Goal: Obtain resource: Download file/media

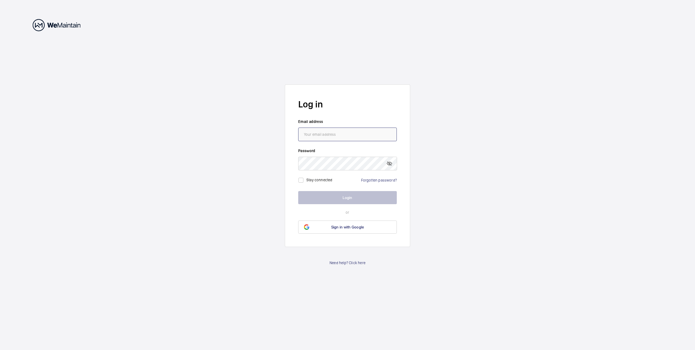
click at [342, 137] on input "email" at bounding box center [347, 134] width 99 height 14
type input "[PERSON_NAME][EMAIL_ADDRESS][DOMAIN_NAME]"
drag, startPoint x: 301, startPoint y: 179, endPoint x: 308, endPoint y: 185, distance: 9.1
click at [303, 181] on input "checkbox" at bounding box center [300, 180] width 11 height 11
checkbox input "true"
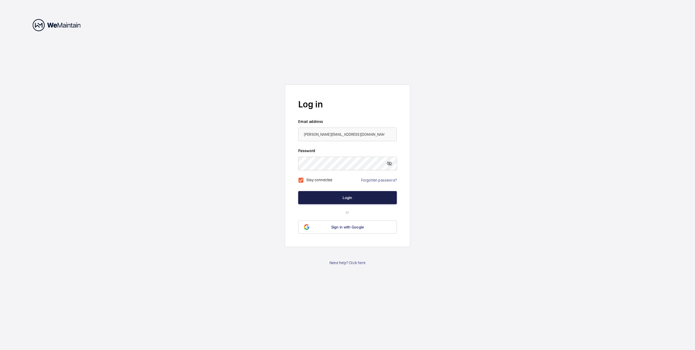
click at [316, 199] on button "Login" at bounding box center [347, 197] width 99 height 13
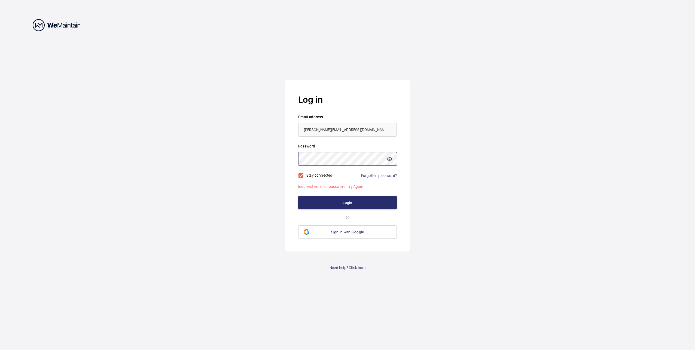
click at [291, 158] on form "Log in Email address [PERSON_NAME][EMAIL_ADDRESS][DOMAIN_NAME] Password Stay co…" at bounding box center [347, 166] width 125 height 172
click at [370, 127] on input "[PERSON_NAME][EMAIL_ADDRESS][DOMAIN_NAME]" at bounding box center [347, 130] width 99 height 14
drag, startPoint x: 368, startPoint y: 129, endPoint x: 259, endPoint y: 126, distance: 109.5
click at [259, 126] on wm-front-auth-container "Log in Email address [PERSON_NAME][EMAIL_ADDRESS][DOMAIN_NAME] Password Stay co…" at bounding box center [347, 175] width 695 height 350
click at [315, 126] on input "email" at bounding box center [347, 130] width 99 height 14
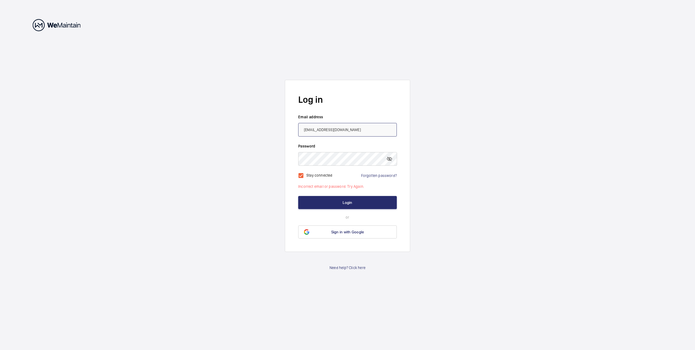
type input "[EMAIL_ADDRESS][DOMAIN_NAME]"
click at [335, 202] on button "Login" at bounding box center [347, 202] width 99 height 13
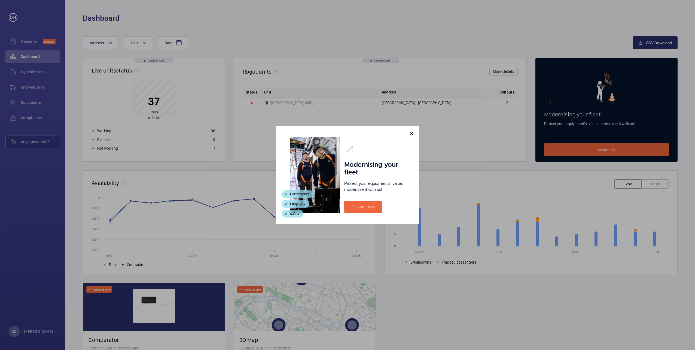
click at [36, 104] on div at bounding box center [347, 175] width 695 height 350
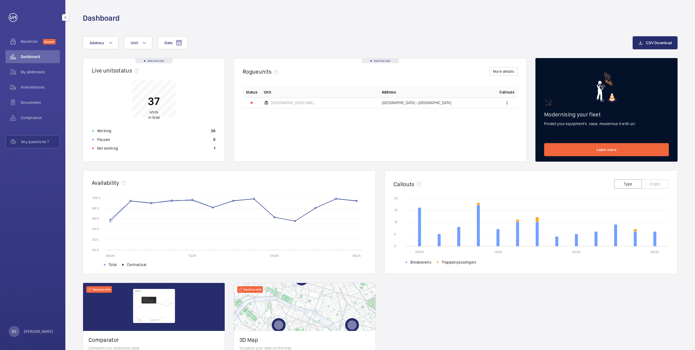
click at [36, 104] on span "Documents" at bounding box center [40, 102] width 39 height 5
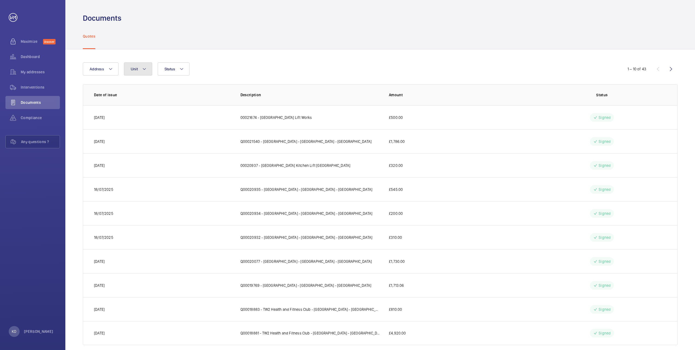
click at [142, 69] on mat-icon at bounding box center [144, 69] width 4 height 7
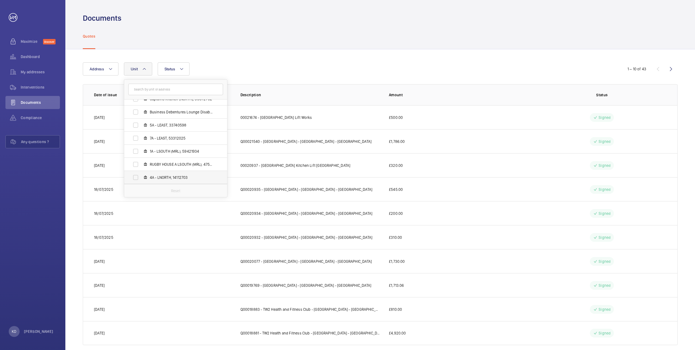
click at [135, 178] on label "4A - LNORTH, 14112703" at bounding box center [171, 177] width 94 height 13
click at [135, 178] on input "4A - LNORTH, 14112703" at bounding box center [135, 177] width 11 height 11
checkbox input "true"
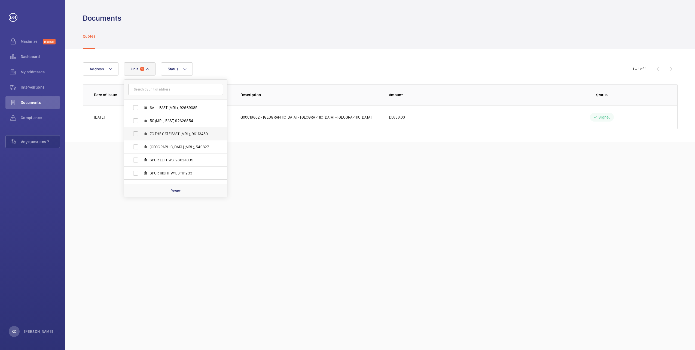
scroll to position [218, 0]
click at [136, 149] on label "3A - [PERSON_NAME], 64986278" at bounding box center [171, 149] width 94 height 13
click at [136, 149] on input "3A - [PERSON_NAME], 64986278" at bounding box center [135, 149] width 11 height 11
checkbox input "true"
click at [246, 206] on div "Documents Quotes Address Unit 2 TW2 Health and Fitness Club - [STREET_ADDRESS][…" at bounding box center [380, 175] width 630 height 350
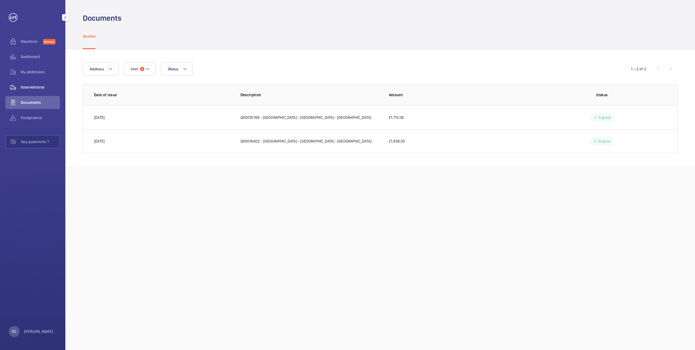
click at [39, 89] on span "Interventions" at bounding box center [40, 86] width 39 height 5
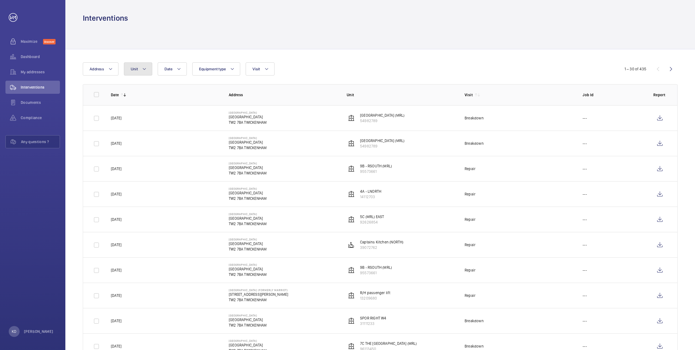
click at [145, 68] on mat-icon at bounding box center [144, 69] width 4 height 7
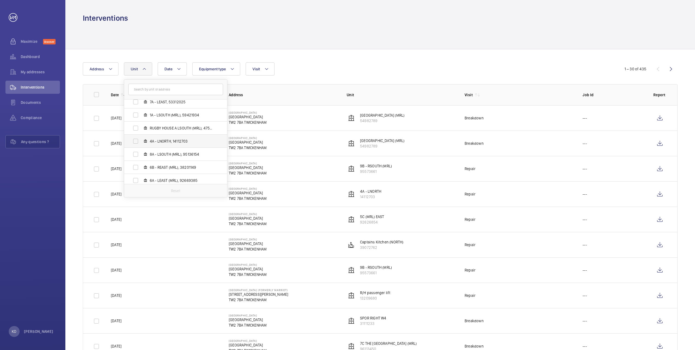
click at [132, 142] on label "4A - LNORTH, 14112703" at bounding box center [171, 141] width 94 height 13
click at [132, 142] on input "4A - LNORTH, 14112703" at bounding box center [135, 141] width 11 height 11
checkbox input "true"
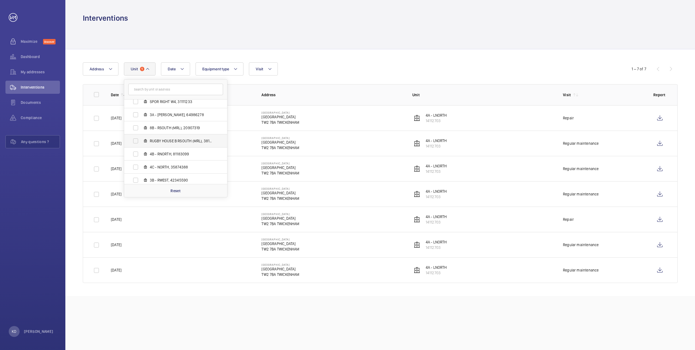
scroll to position [254, 0]
click at [136, 112] on label "3A - [PERSON_NAME], 64986278" at bounding box center [171, 113] width 94 height 13
click at [136, 112] on input "3A - [PERSON_NAME], 64986278" at bounding box center [135, 113] width 11 height 11
checkbox input "true"
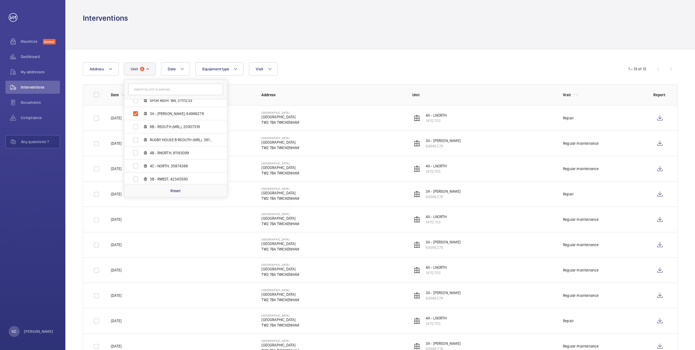
click at [344, 112] on td "[GEOGRAPHIC_DATA] [GEOGRAPHIC_DATA] TW2 7BA [GEOGRAPHIC_DATA]" at bounding box center [328, 117] width 151 height 25
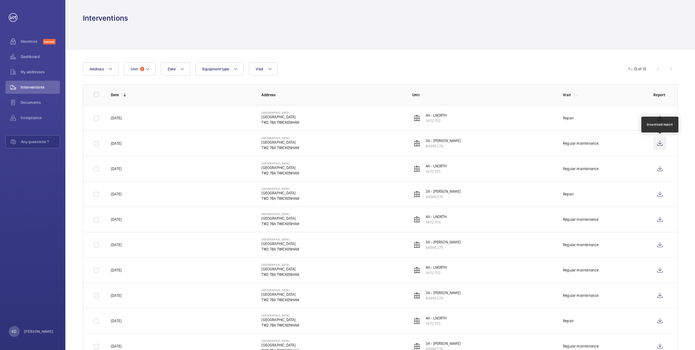
click at [663, 141] on wm-front-icon-button at bounding box center [659, 143] width 13 height 13
click at [659, 142] on wm-front-icon-button at bounding box center [659, 143] width 13 height 13
click at [661, 167] on wm-front-icon-button at bounding box center [659, 168] width 13 height 13
click at [660, 219] on wm-front-icon-button at bounding box center [659, 219] width 13 height 13
